Goal: Task Accomplishment & Management: Manage account settings

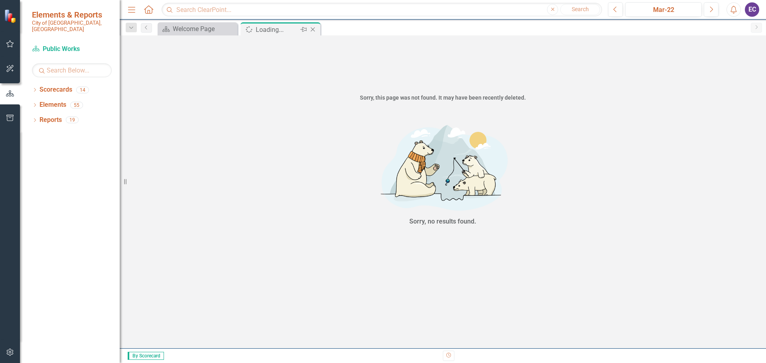
click at [316, 31] on icon "Close" at bounding box center [313, 29] width 8 height 6
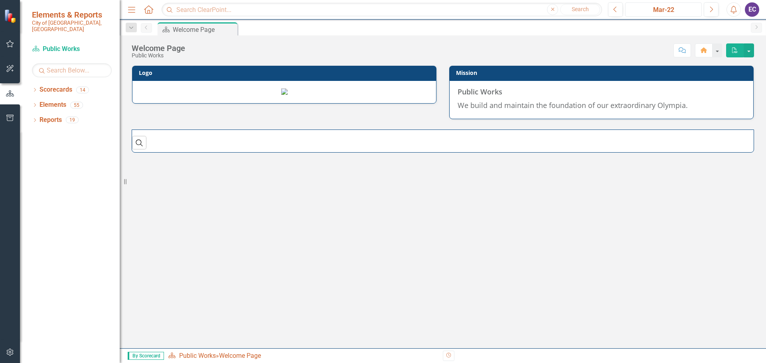
click at [651, 10] on div "Mar-22" at bounding box center [663, 10] width 71 height 10
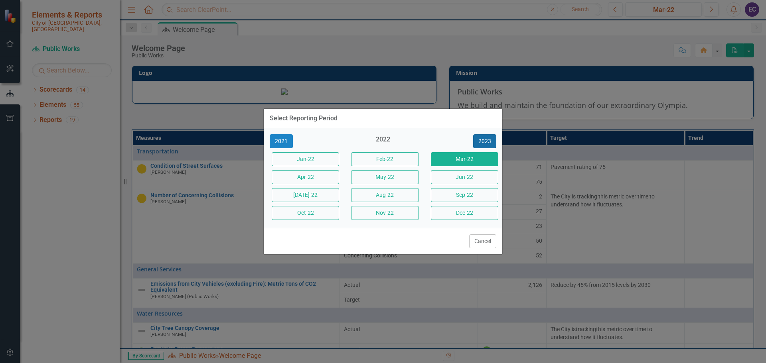
click at [479, 136] on button "2023" at bounding box center [484, 141] width 23 height 14
click at [479, 136] on button "2024" at bounding box center [484, 141] width 23 height 14
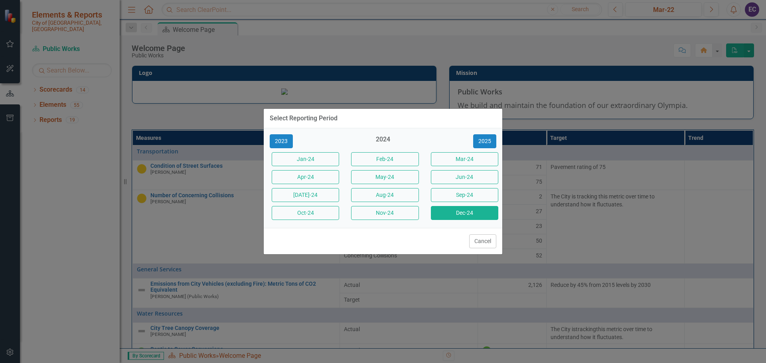
click at [455, 213] on button "Dec-24" at bounding box center [464, 213] width 67 height 14
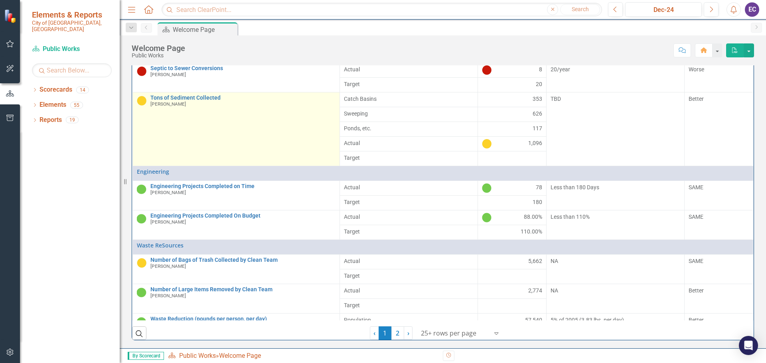
scroll to position [237, 0]
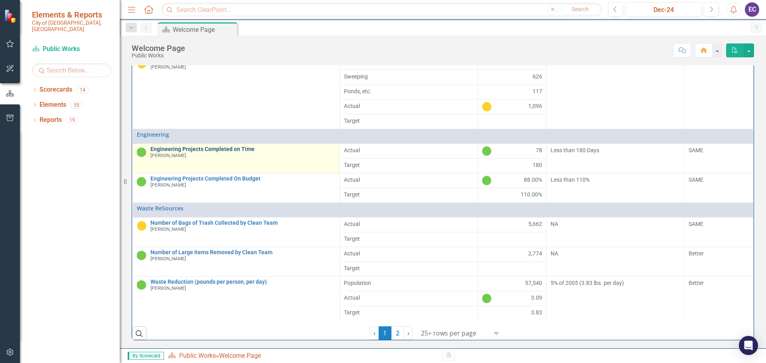
click at [174, 148] on link "Engineering Projects Completed on Time" at bounding box center [242, 149] width 185 height 6
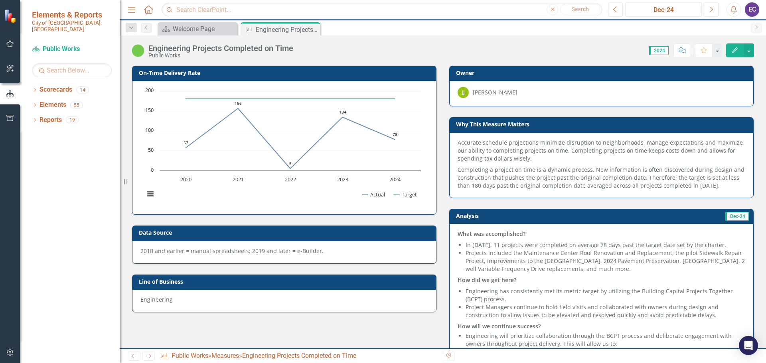
click at [232, 48] on div "Engineering Projects Completed on Time" at bounding box center [220, 48] width 145 height 9
click at [232, 49] on div "Engineering Projects Completed on Time" at bounding box center [220, 48] width 145 height 9
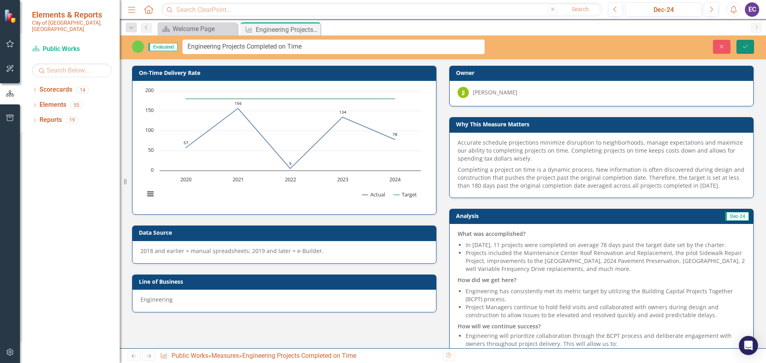
click at [747, 46] on icon "Save" at bounding box center [745, 47] width 7 height 6
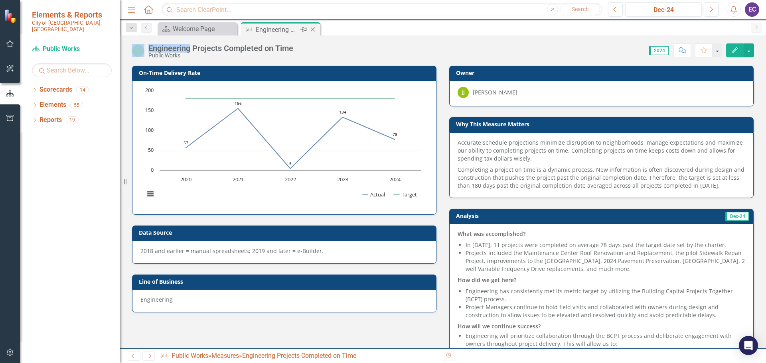
click at [313, 28] on icon "Close" at bounding box center [313, 29] width 8 height 6
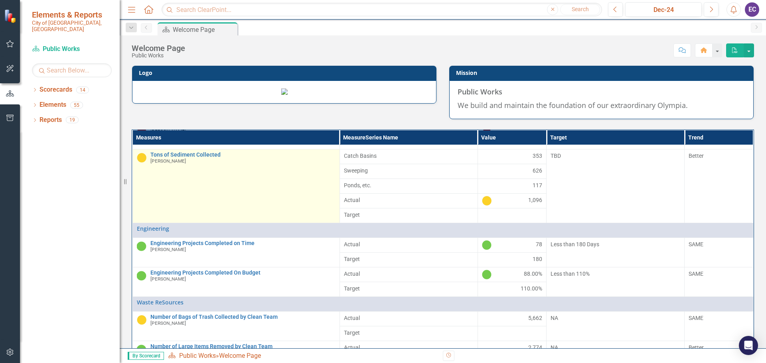
scroll to position [237, 0]
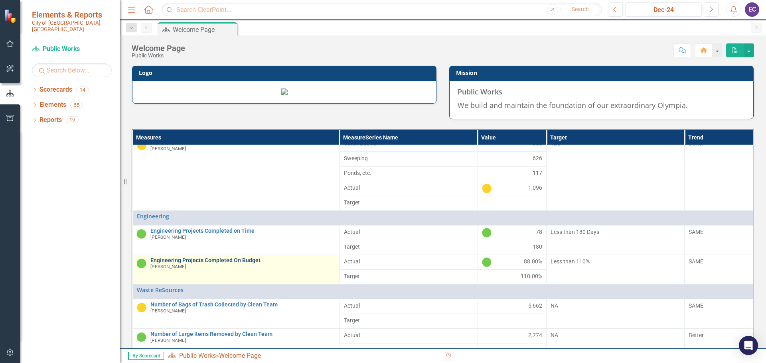
click at [197, 264] on link "Engineering Projects Completed On Budget" at bounding box center [242, 261] width 185 height 6
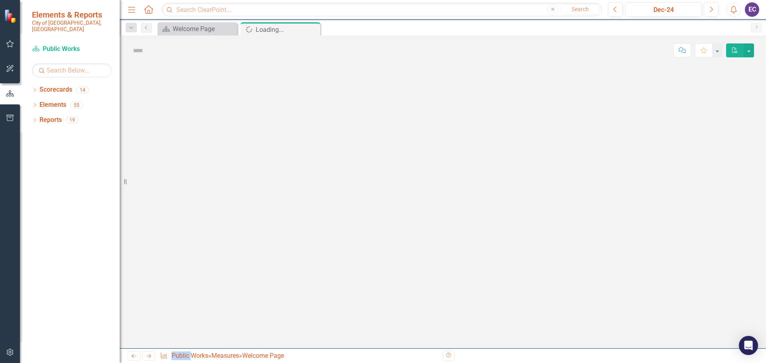
click at [197, 320] on div at bounding box center [443, 206] width 646 height 283
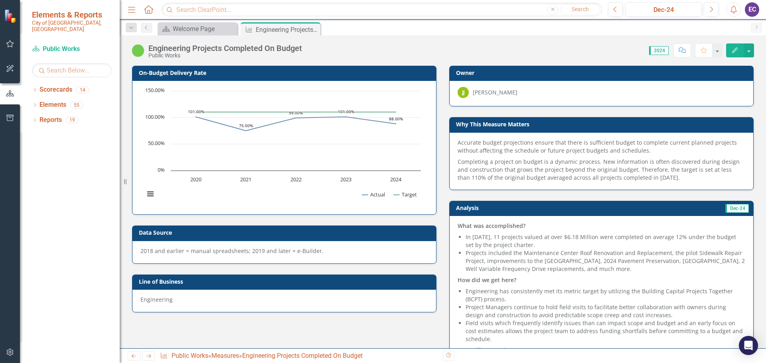
click at [272, 48] on div "Engineering Projects Completed On Budget" at bounding box center [225, 48] width 154 height 9
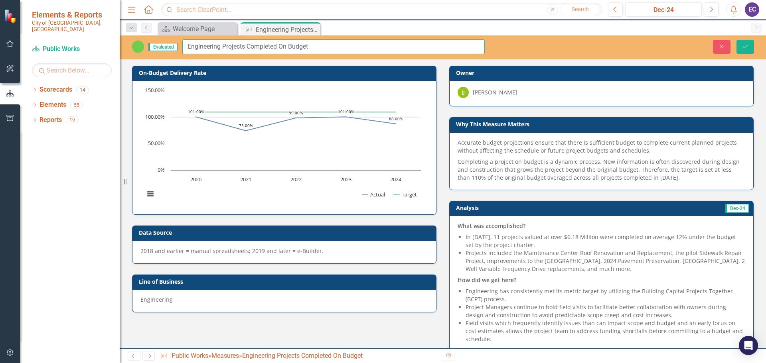
click at [282, 44] on input "Engineering Projects Completed On Budget" at bounding box center [333, 46] width 302 height 15
type input "Engineering Projects Completed on Budget"
click at [744, 51] on button "Save" at bounding box center [745, 47] width 18 height 14
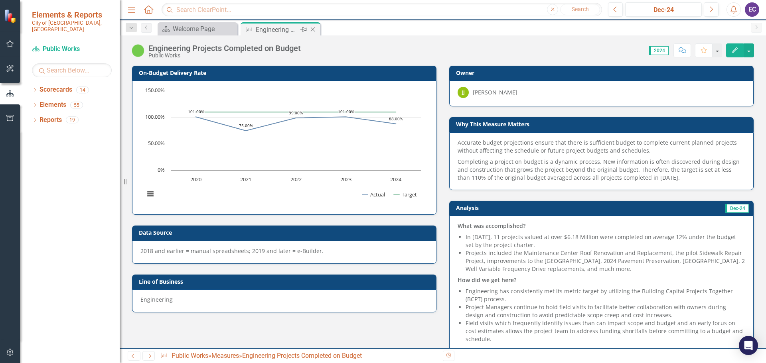
click at [311, 29] on icon "Close" at bounding box center [313, 29] width 8 height 6
